Goal: Task Accomplishment & Management: Manage account settings

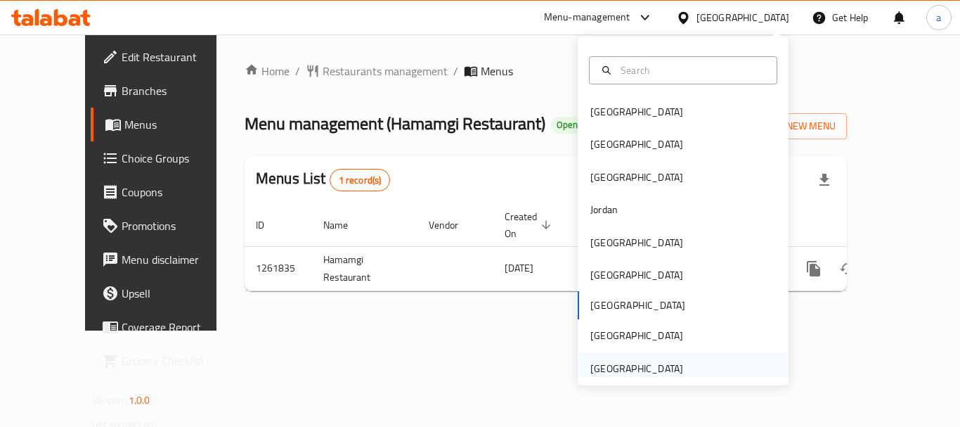
click at [661, 368] on div "[GEOGRAPHIC_DATA]" at bounding box center [636, 368] width 93 height 15
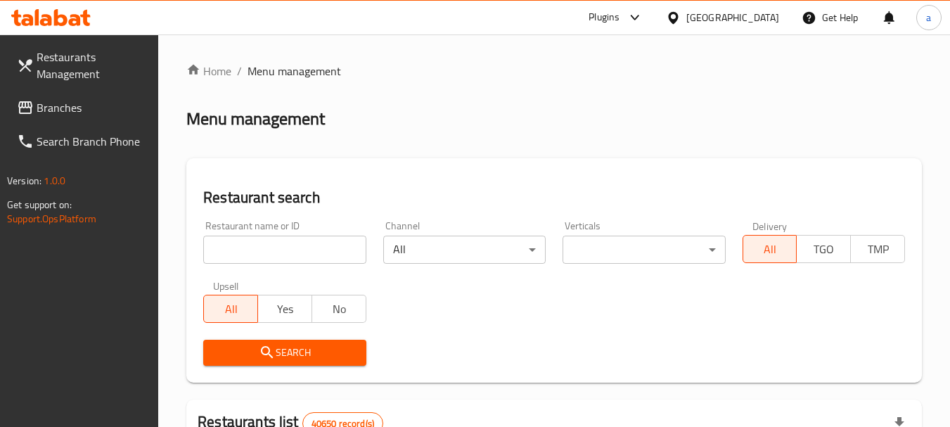
click at [68, 112] on span "Branches" at bounding box center [92, 107] width 111 height 17
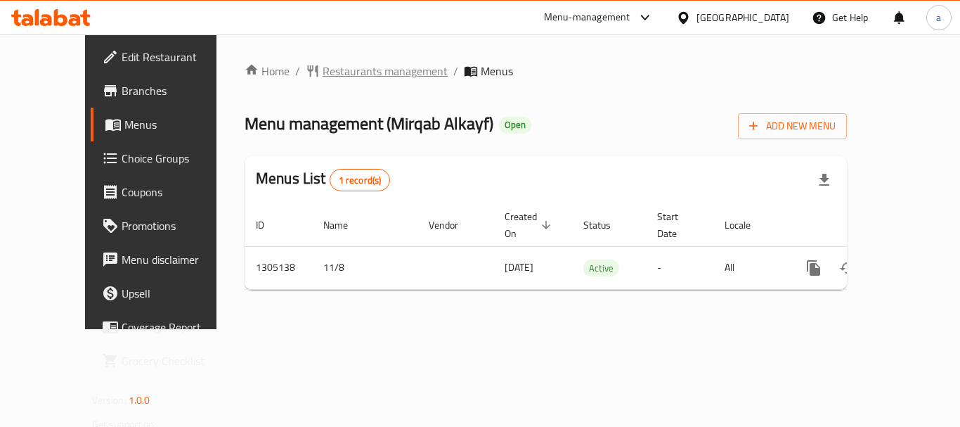
click at [323, 67] on span "Restaurants management" at bounding box center [385, 71] width 125 height 17
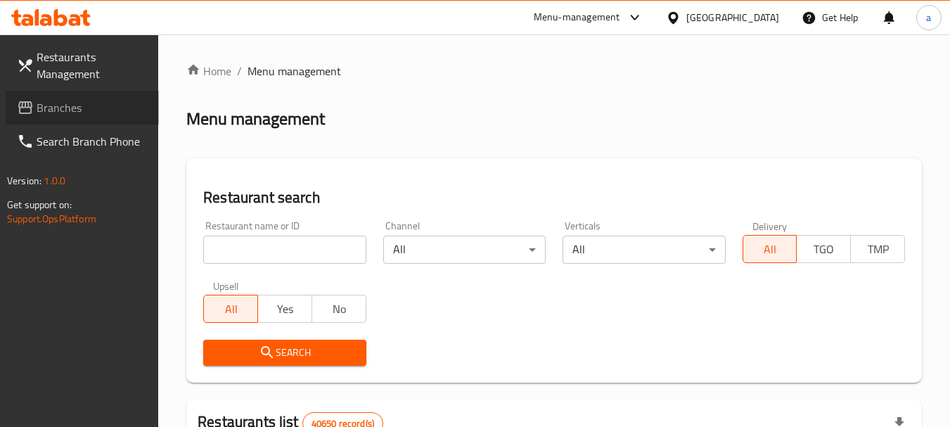
click at [91, 92] on link "Branches" at bounding box center [82, 108] width 153 height 34
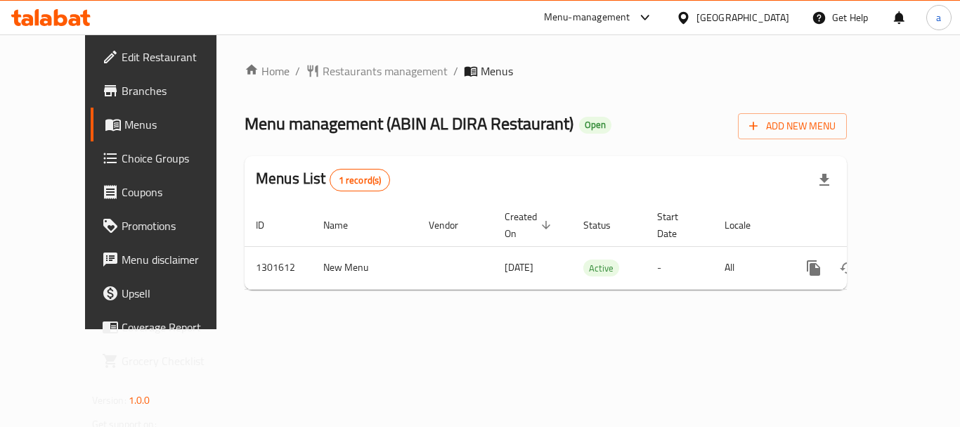
click at [122, 160] on span "Choice Groups" at bounding box center [178, 158] width 112 height 17
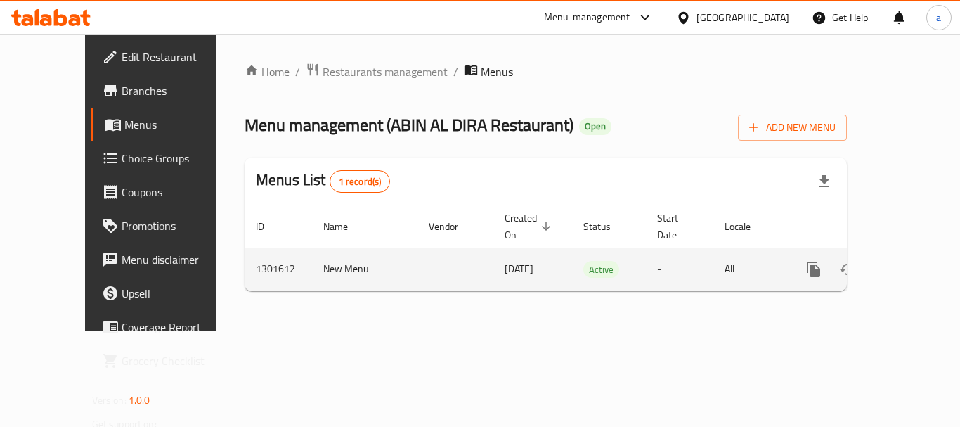
click at [907, 261] on icon "enhanced table" at bounding box center [915, 269] width 17 height 17
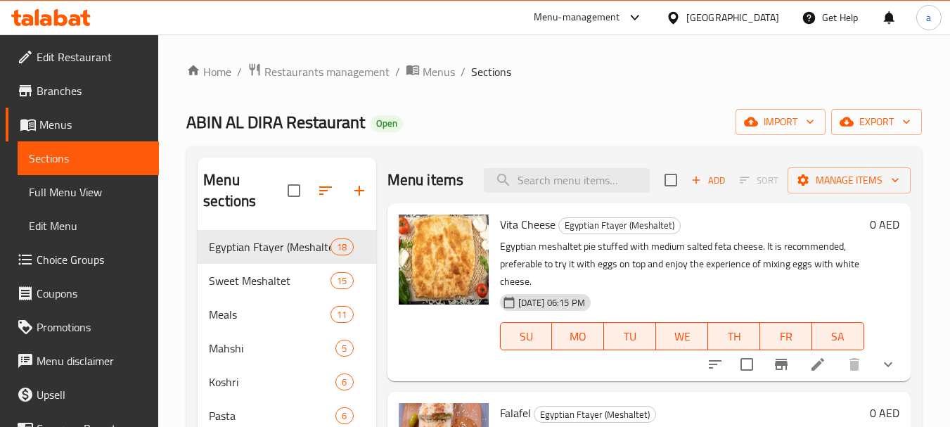
click at [72, 251] on span "Choice Groups" at bounding box center [92, 259] width 111 height 17
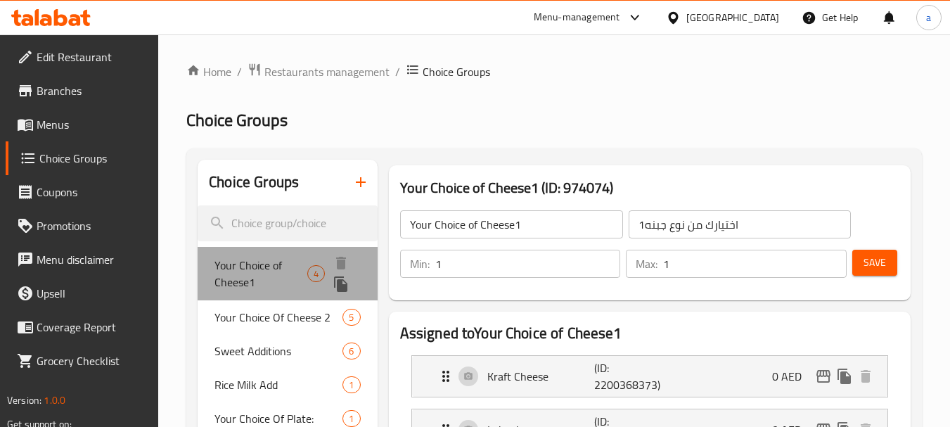
click at [293, 265] on span "Your Choice of Cheese1" at bounding box center [260, 274] width 93 height 34
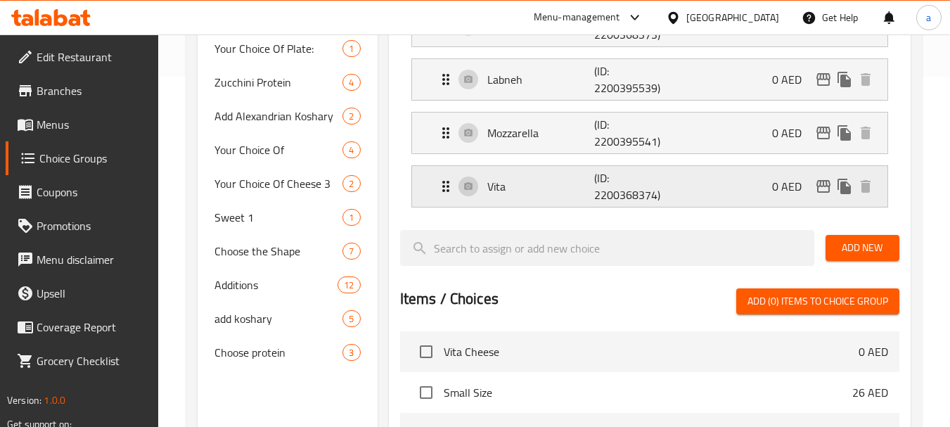
scroll to position [351, 0]
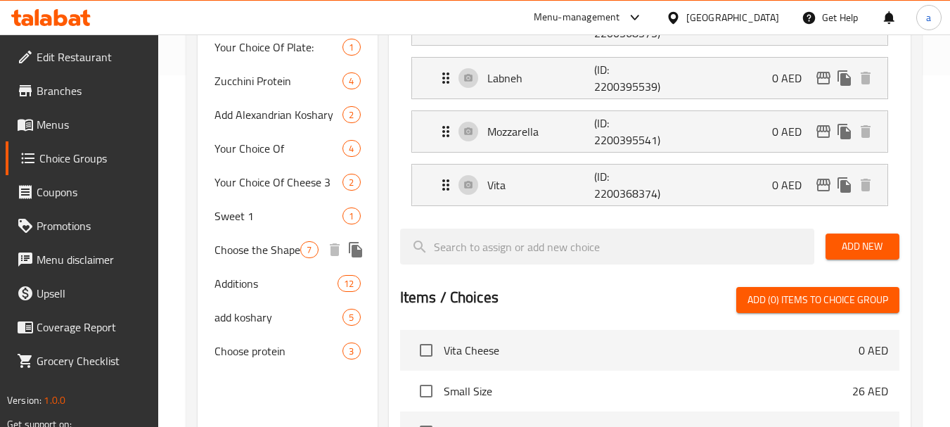
click at [283, 252] on span "Choose the Shape" at bounding box center [257, 249] width 86 height 17
type input "Choose the Shape"
type input "اختر الشكل"
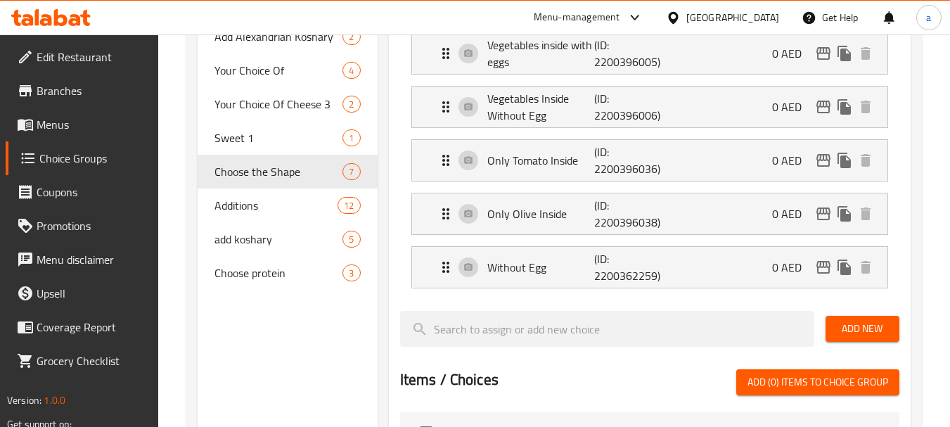
scroll to position [492, 0]
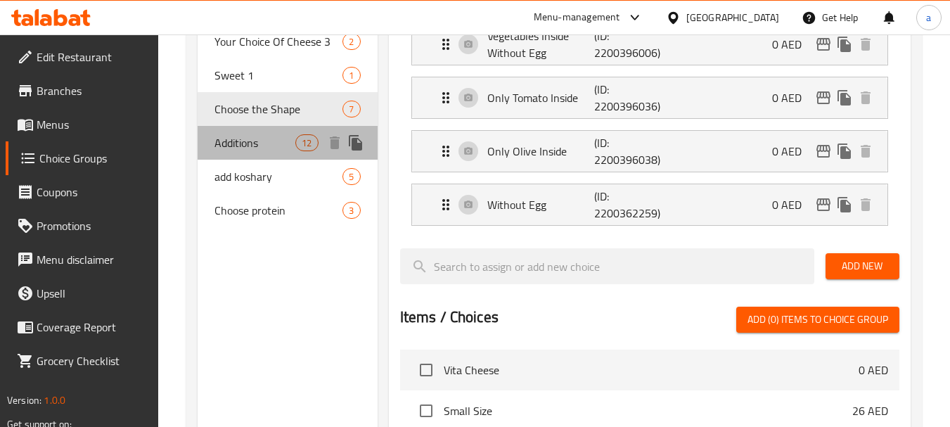
click at [270, 147] on span "Additions" at bounding box center [254, 142] width 81 height 17
type input "Additions"
type input "اضافات"
type input "0"
type input "4"
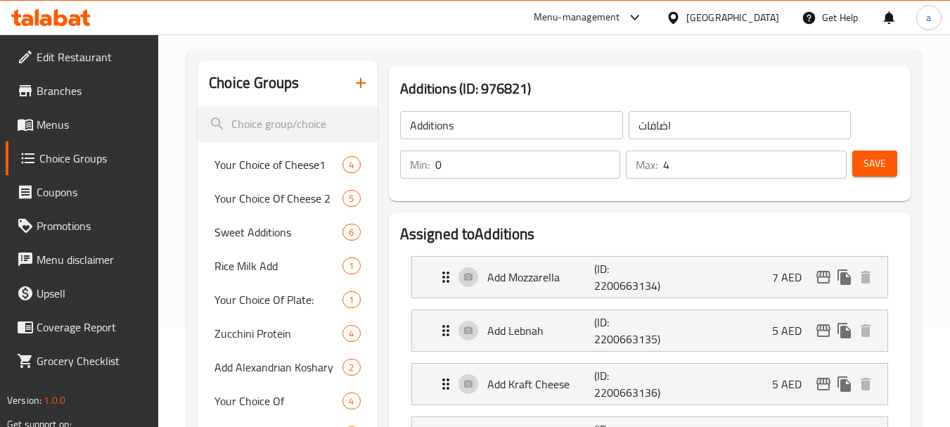
scroll to position [0, 0]
